Goal: Transaction & Acquisition: Purchase product/service

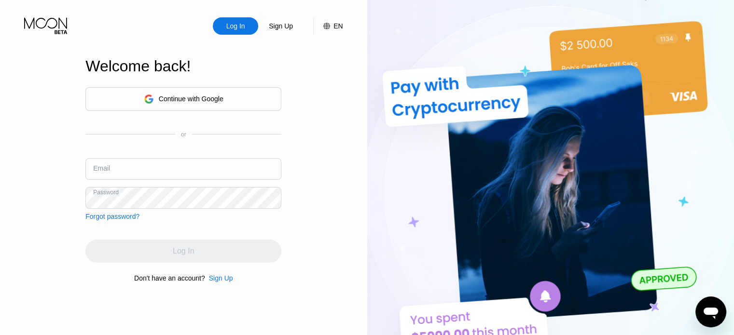
click at [174, 174] on input "text" at bounding box center [183, 169] width 196 height 22
paste input "[EMAIL_ADDRESS][DOMAIN_NAME]"
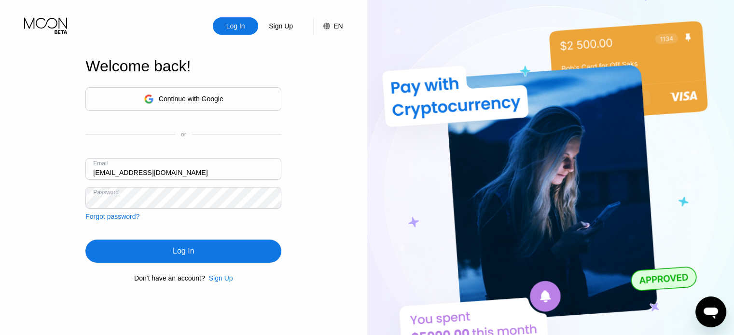
type input "[EMAIL_ADDRESS][DOMAIN_NAME]"
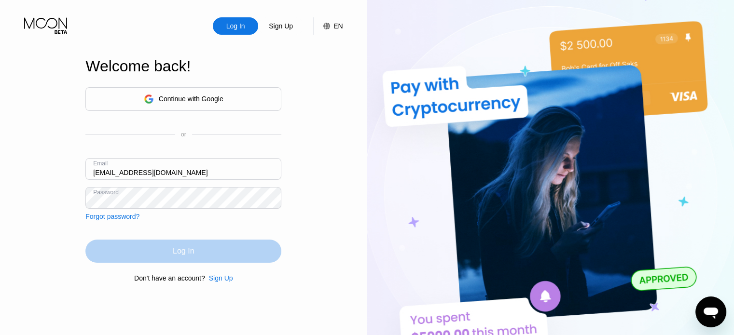
click at [215, 251] on div "Log In" at bounding box center [183, 251] width 196 height 23
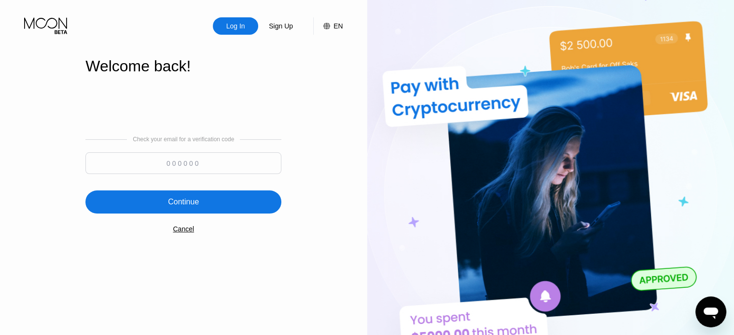
click at [216, 165] on input at bounding box center [183, 163] width 196 height 22
paste input "377728"
type input "377728"
click at [198, 200] on div "Continue" at bounding box center [183, 202] width 31 height 10
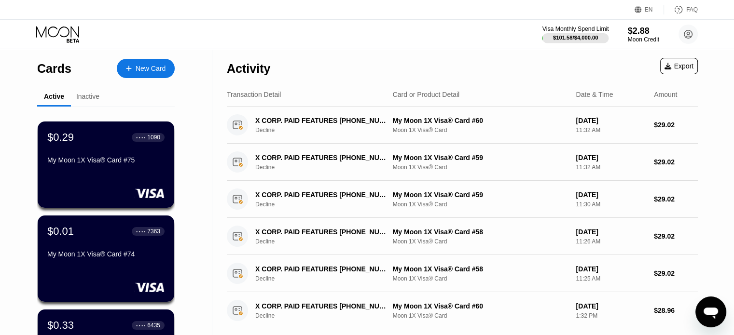
click at [557, 38] on div "$101.58 / $4,000.00" at bounding box center [575, 38] width 45 height 6
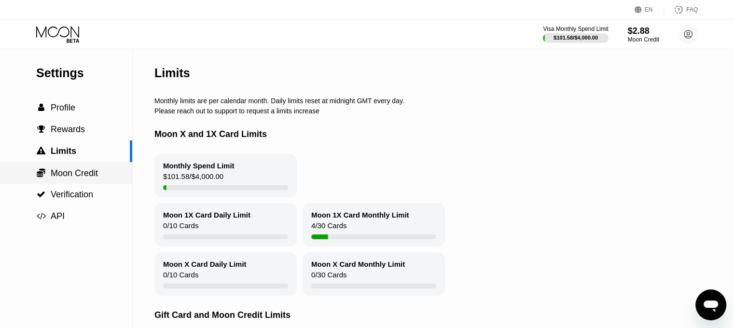
click at [63, 177] on span "Moon Credit" at bounding box center [74, 173] width 47 height 10
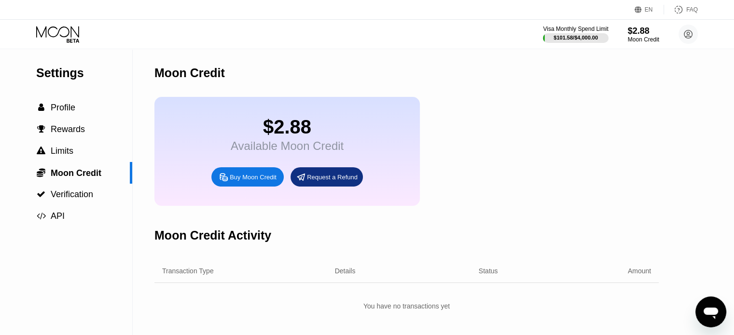
click at [237, 181] on div "Buy Moon Credit" at bounding box center [253, 177] width 47 height 8
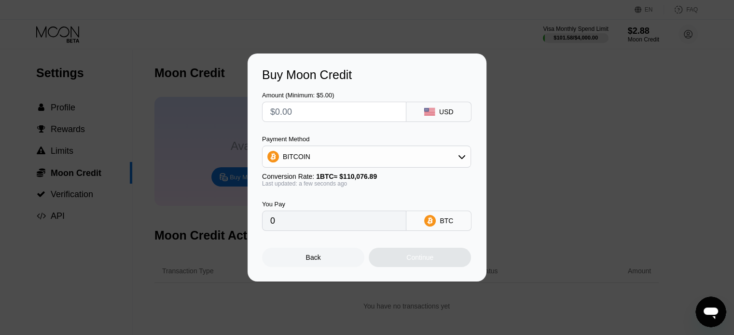
click at [326, 110] on input "text" at bounding box center [334, 111] width 128 height 19
type input "$1"
type input "0.00000909"
type input "$11"
type input "0.00009994"
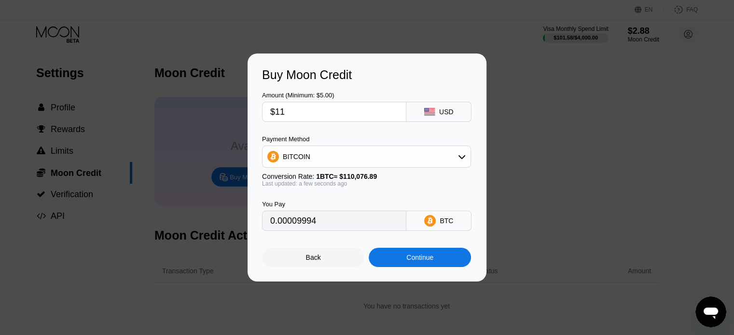
type input "$110"
type input "0.00099931"
type input "$110"
click at [336, 151] on div "BITCOIN" at bounding box center [366, 156] width 208 height 19
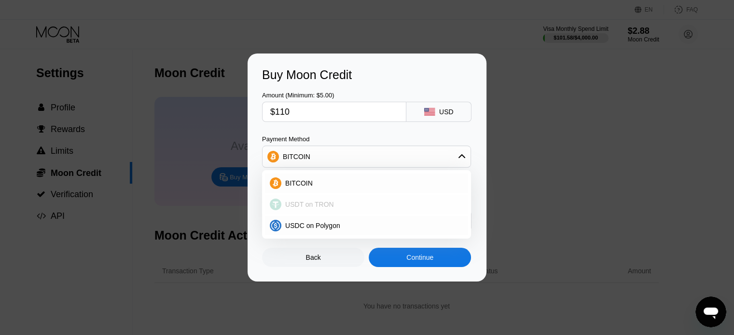
click at [319, 204] on span "USDT on TRON" at bounding box center [309, 205] width 49 height 8
type input "111.11"
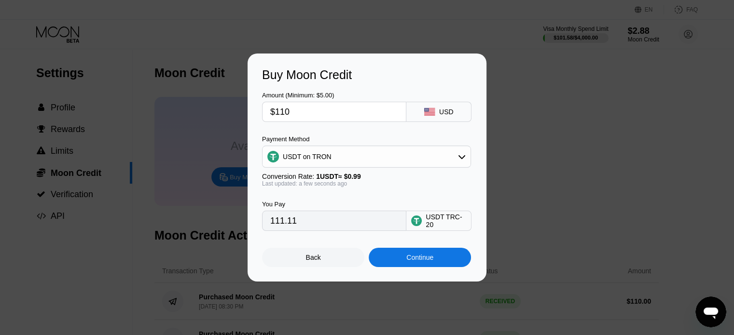
click at [409, 258] on div "Continue" at bounding box center [419, 258] width 27 height 8
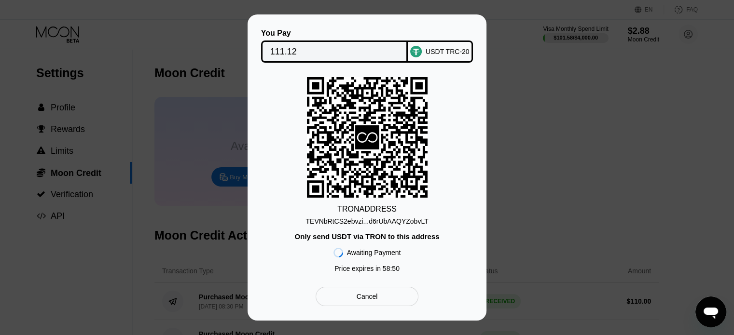
drag, startPoint x: 340, startPoint y: 222, endPoint x: 91, endPoint y: 214, distance: 249.0
click at [340, 222] on div "TEVNbRtCS2ebvzi...d6rUbAAQYZobvLT" at bounding box center [366, 222] width 122 height 8
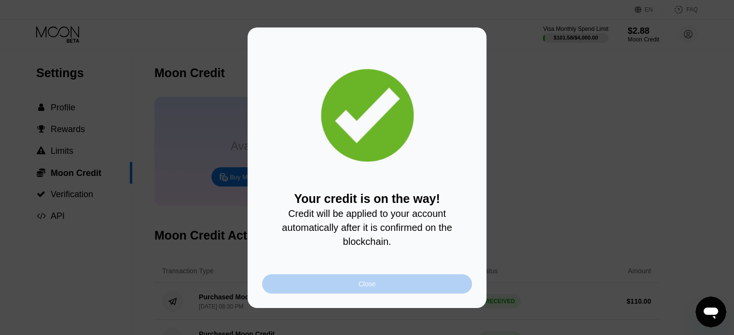
click at [321, 290] on div "Close" at bounding box center [367, 283] width 210 height 19
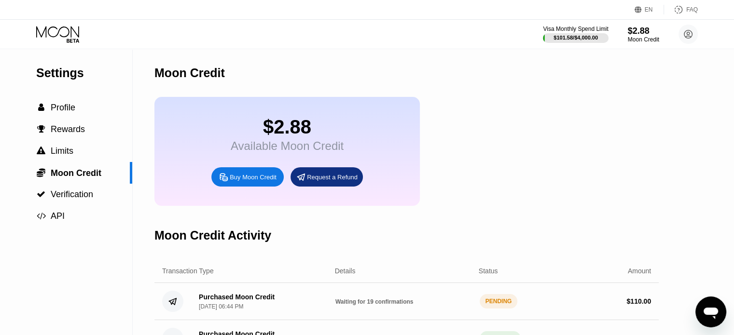
click at [62, 33] on icon at bounding box center [58, 34] width 45 height 17
